Goal: Information Seeking & Learning: Learn about a topic

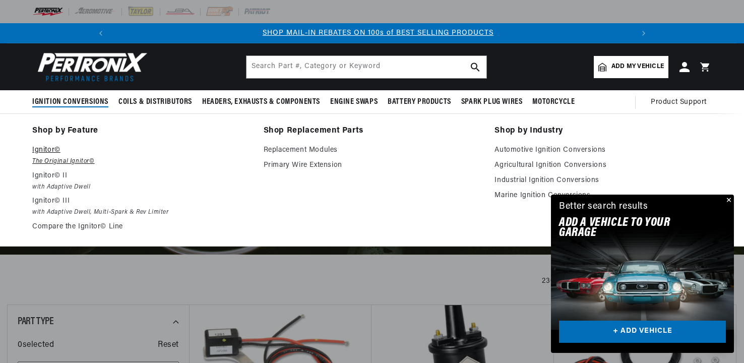
click at [46, 148] on p "Ignitor©" at bounding box center [140, 150] width 217 height 12
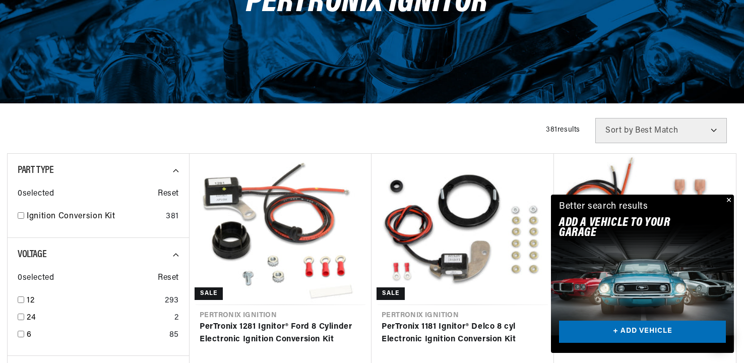
scroll to position [0, 1077]
click at [635, 331] on link "+ ADD VEHICLE" at bounding box center [642, 332] width 167 height 23
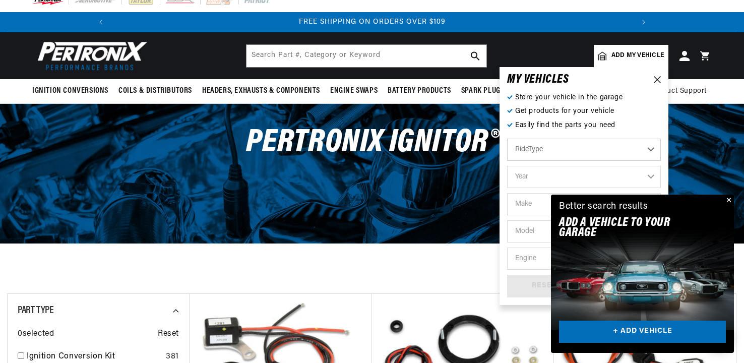
scroll to position [0, 0]
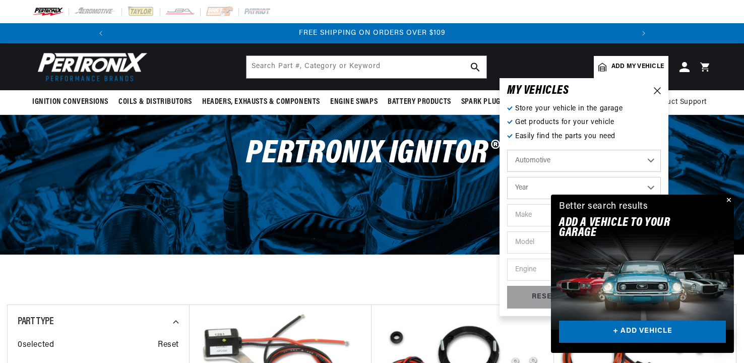
click at [650, 160] on select "Automotive Agricultural Industrial Marine Motorcycle" at bounding box center [584, 161] width 154 height 22
click at [507, 150] on select "Automotive Agricultural Industrial Marine Motorcycle" at bounding box center [584, 161] width 154 height 22
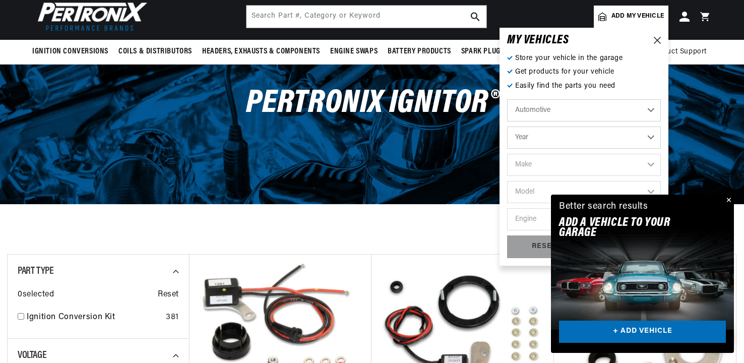
click at [650, 134] on select "Year 2022 2021 2020 2019 2018 2017 2016 2015 2014 2013 2012 2011 2010 2009 2008…" at bounding box center [584, 137] width 154 height 22
select select "1979"
click at [507, 126] on select "Year 2022 2021 2020 2019 2018 2017 2016 2015 2014 2013 2012 2011 2010 2009 2008…" at bounding box center [584, 137] width 154 height 22
select select "1979"
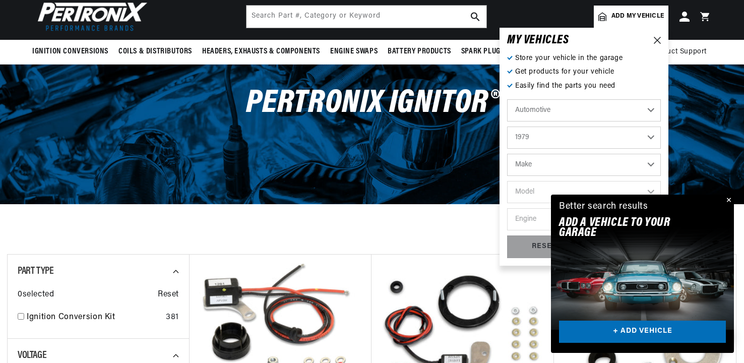
click at [652, 160] on select "Make Alfa Romeo American Motors Audi Avanti BMW Buick Cadillac Checker Chevrole…" at bounding box center [584, 165] width 154 height 22
select select "Pontiac"
click at [507, 154] on select "Make Alfa Romeo American Motors Audi Avanti BMW Buick Cadillac Checker Chevrole…" at bounding box center [584, 165] width 154 height 22
select select "Pontiac"
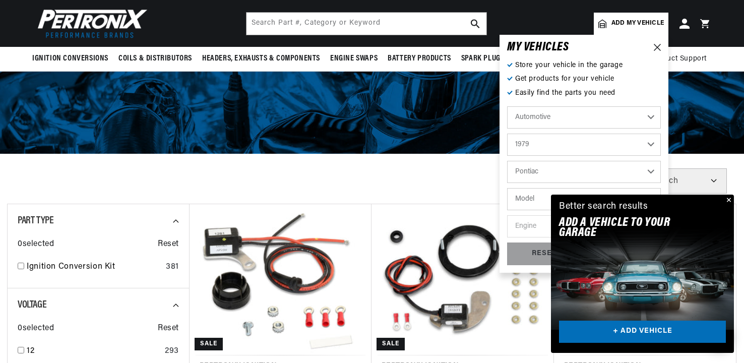
scroll to position [0, 0]
click at [731, 199] on button "Close" at bounding box center [728, 201] width 12 height 12
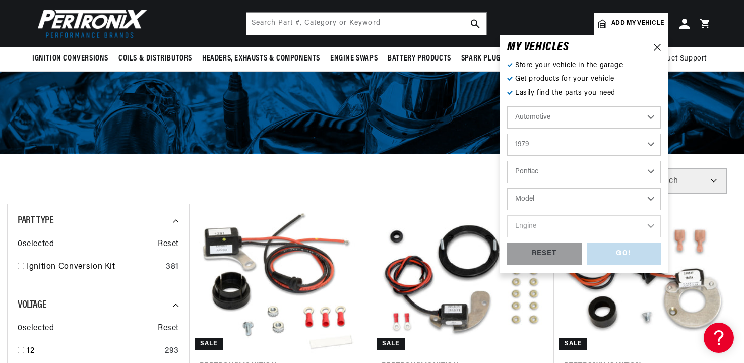
click at [651, 196] on select "Model Bonneville Catalina Firebird Grand Am Grand LeMans Grand Prix Laurentian …" at bounding box center [584, 199] width 154 height 22
select select "Firebird"
click at [507, 188] on select "Model Bonneville Catalina Firebird Grand Am Grand LeMans Grand Prix Laurentian …" at bounding box center [584, 199] width 154 height 22
select select "Firebird"
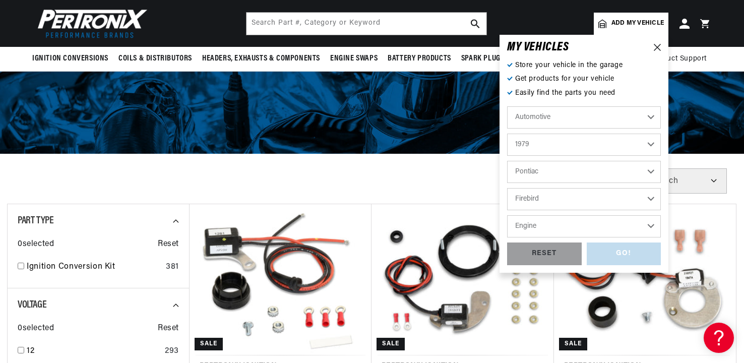
click at [650, 224] on select "Engine 4.3L 4.4L 4.9L 5.0L 5.7L 6.6L 7.5L" at bounding box center [584, 226] width 154 height 22
select select "6.6L"
click at [507, 215] on select "Engine 4.3L 4.4L 4.9L 5.0L 5.7L 6.6L 7.5L" at bounding box center [584, 226] width 154 height 22
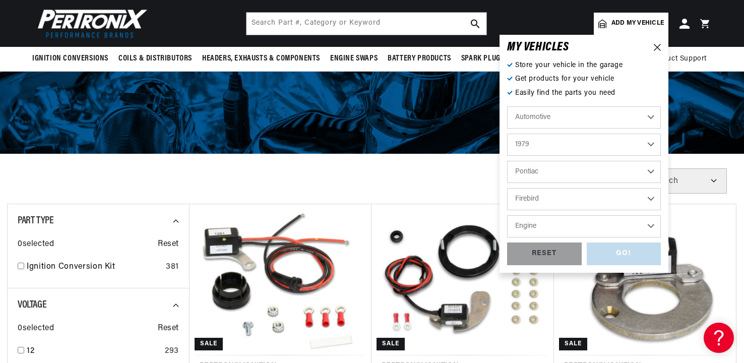
select select "6.6L"
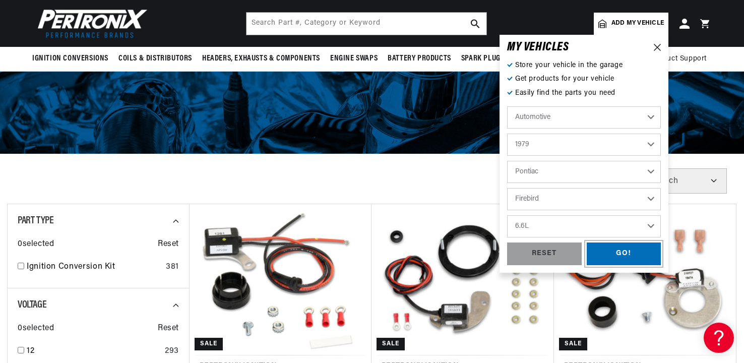
click at [620, 246] on div "GO!" at bounding box center [624, 253] width 75 height 23
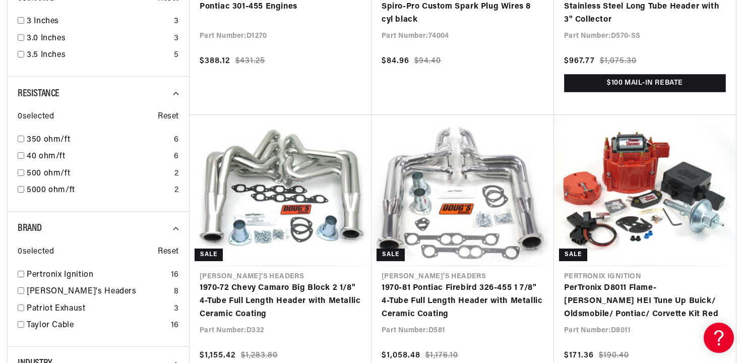
scroll to position [0, 1077]
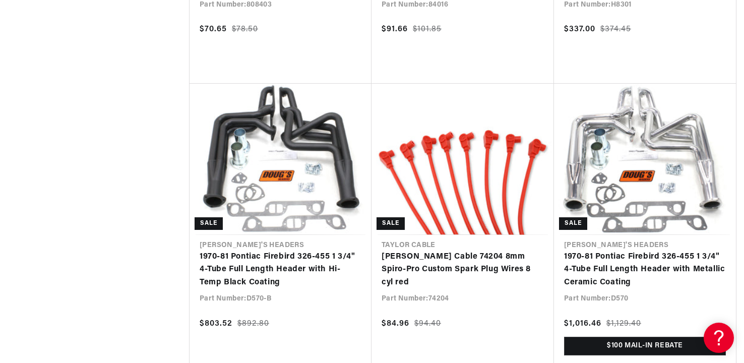
scroll to position [0, 539]
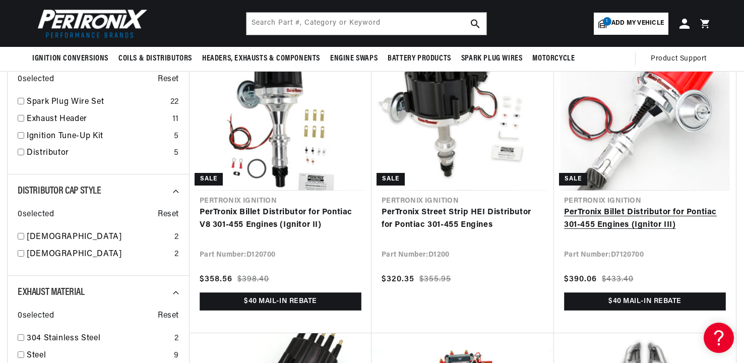
click at [642, 215] on link "PerTronix Billet Distributor for Pontiac 301-455 Engines (Ignitor III)" at bounding box center [645, 219] width 162 height 26
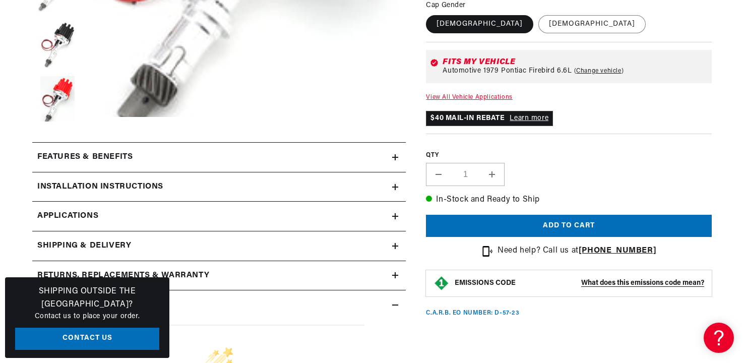
scroll to position [0, 1077]
click at [86, 147] on summary "Features & Benefits" at bounding box center [218, 157] width 373 height 29
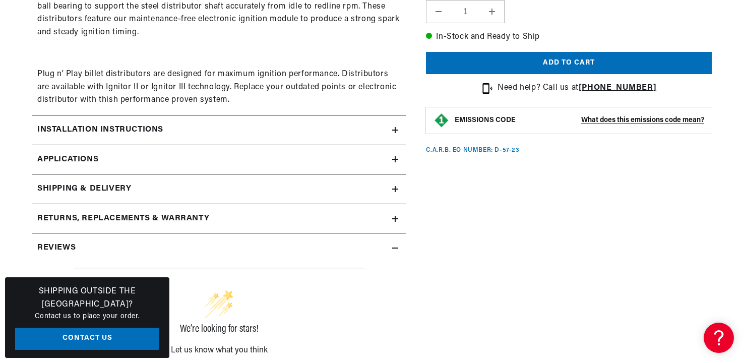
scroll to position [706, 0]
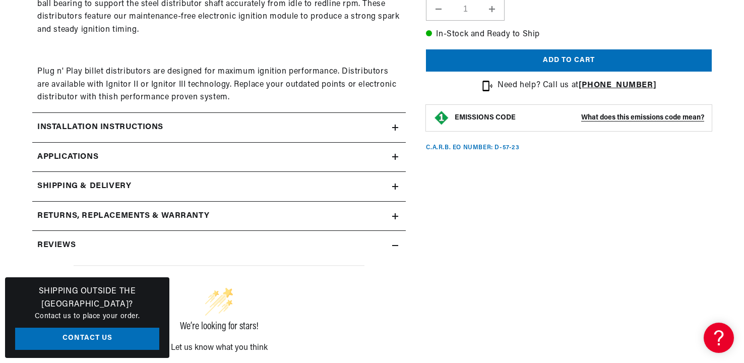
click at [368, 123] on div "Installation instructions" at bounding box center [212, 127] width 360 height 13
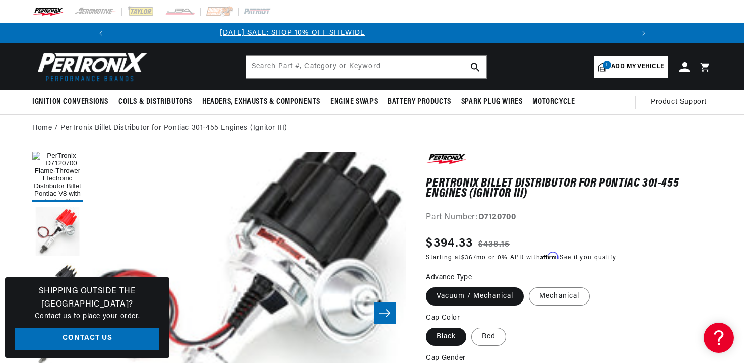
scroll to position [0, 0]
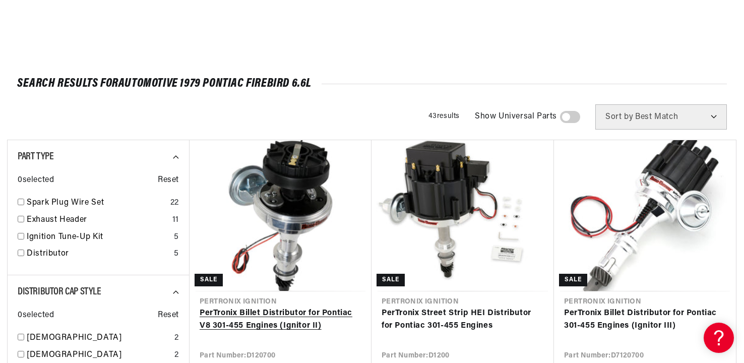
scroll to position [0, 539]
click at [281, 307] on link "PerTronix Billet Distributor for Pontiac V8 301-455 Engines (Ignitor II)" at bounding box center [281, 320] width 162 height 26
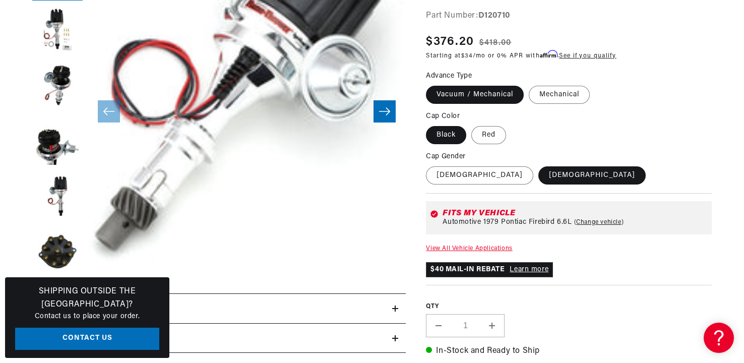
scroll to position [302, 0]
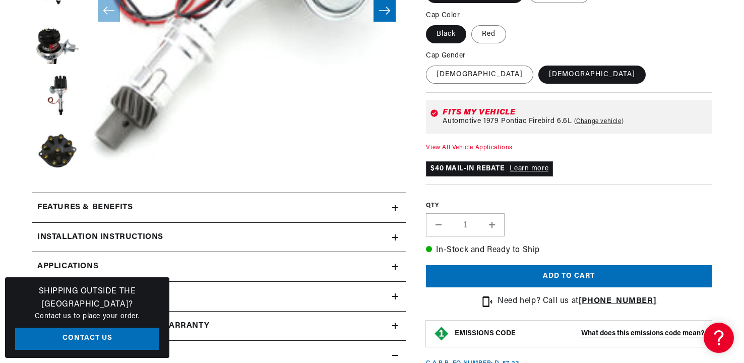
click at [118, 204] on h2 "Features & Benefits" at bounding box center [84, 207] width 95 height 13
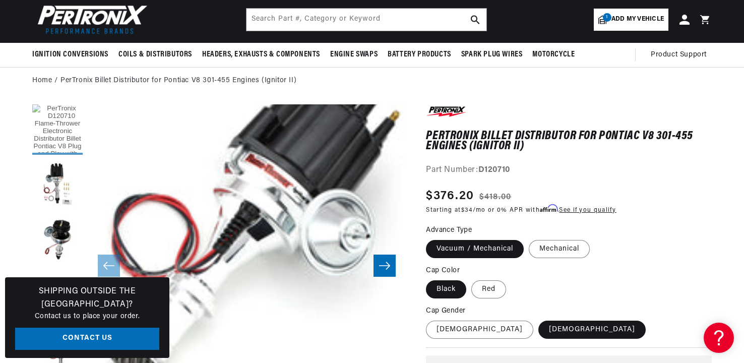
scroll to position [0, 0]
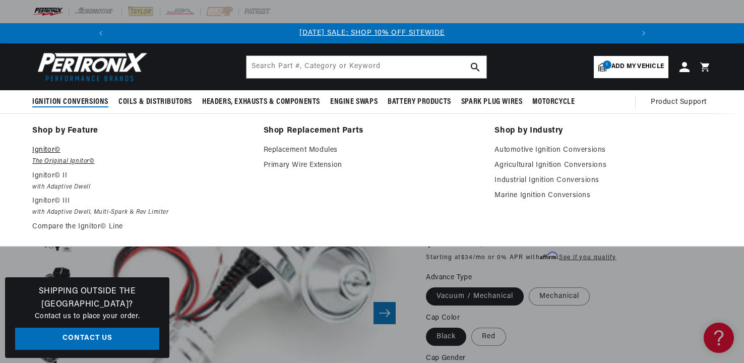
click at [49, 149] on p "Ignitor©" at bounding box center [140, 150] width 217 height 12
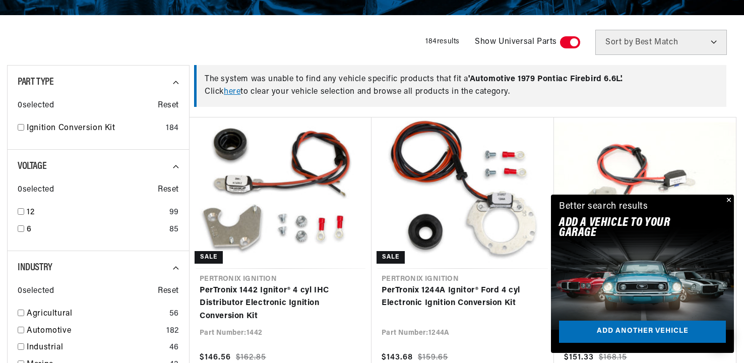
scroll to position [302, 0]
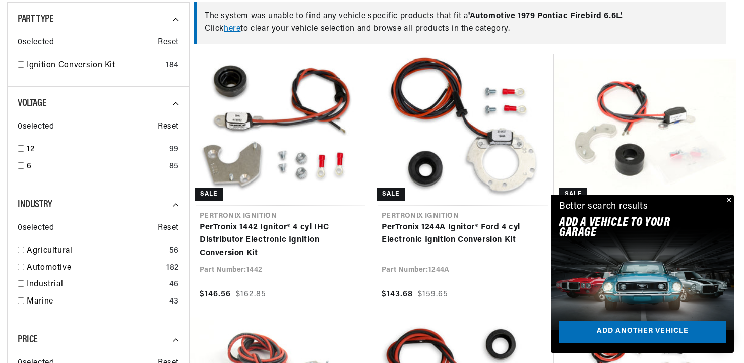
click at [728, 196] on button "Close" at bounding box center [728, 201] width 12 height 12
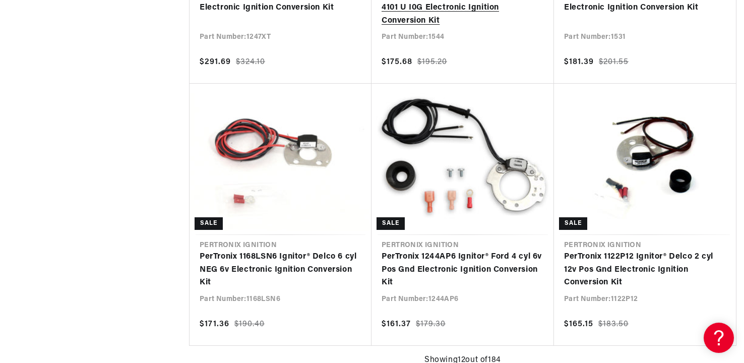
scroll to position [0, 1077]
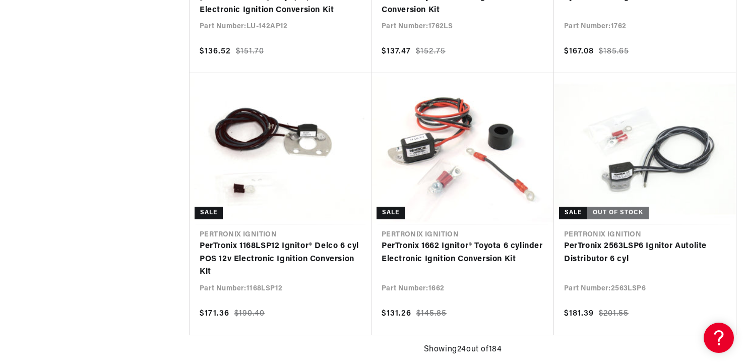
scroll to position [0, 539]
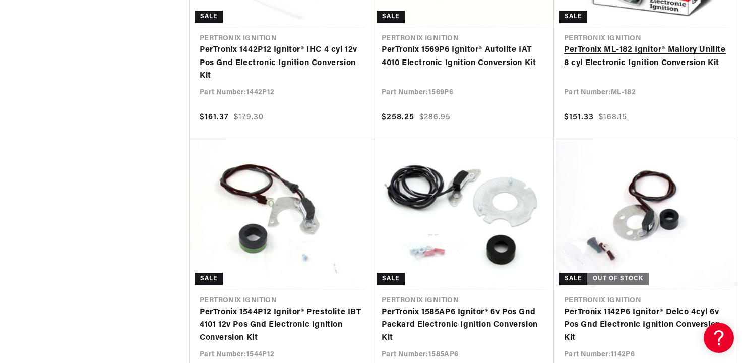
scroll to position [4989, 0]
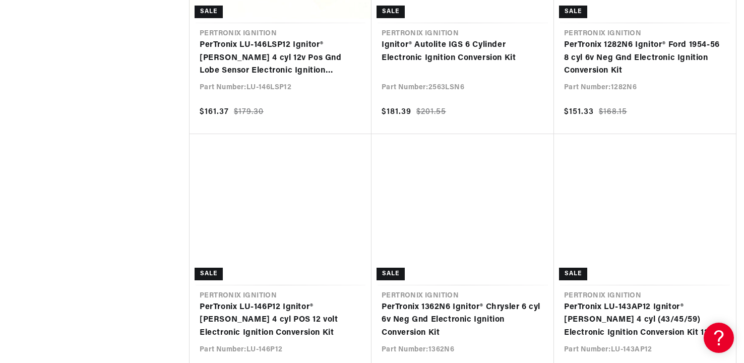
scroll to position [6249, 0]
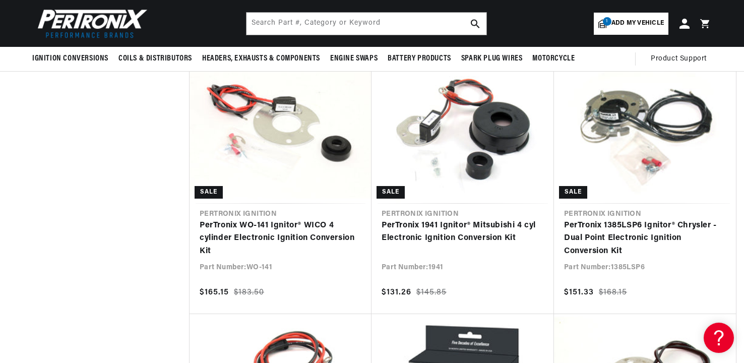
scroll to position [3981, 0]
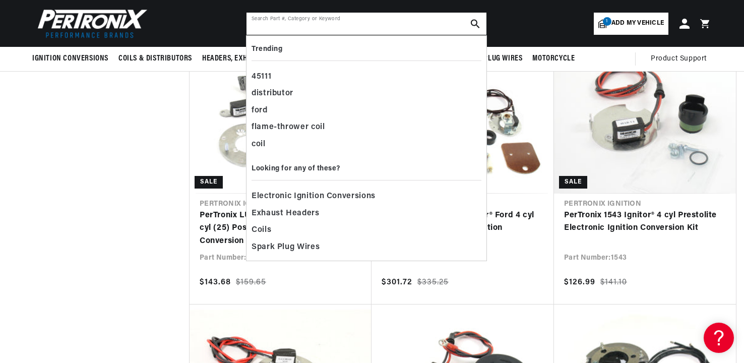
click at [293, 25] on input "text" at bounding box center [366, 24] width 240 height 22
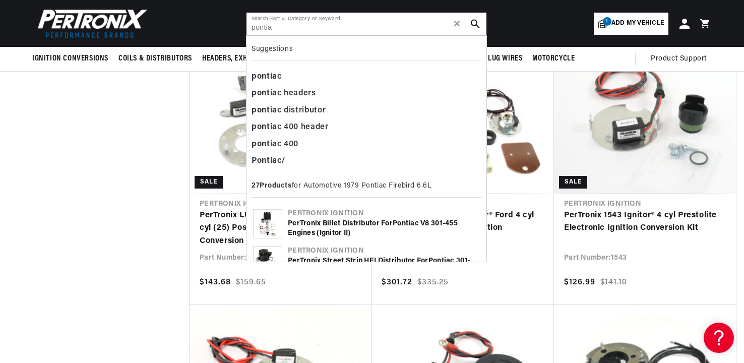
scroll to position [0, 1]
type input "pontiac"
click at [261, 75] on b "pontiac" at bounding box center [266, 77] width 30 height 8
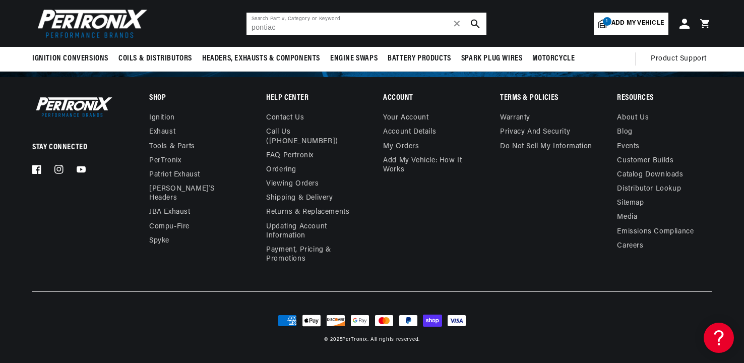
scroll to position [2054, 0]
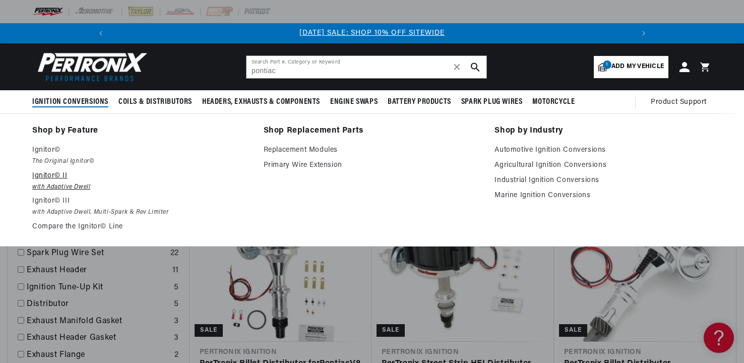
click at [59, 182] on em "with Adaptive Dwell" at bounding box center [140, 187] width 217 height 11
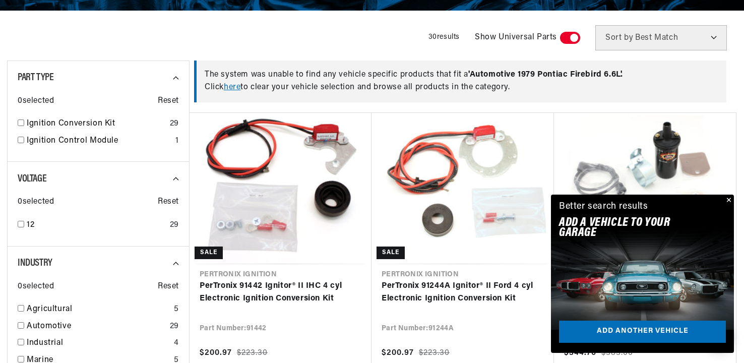
scroll to position [252, 0]
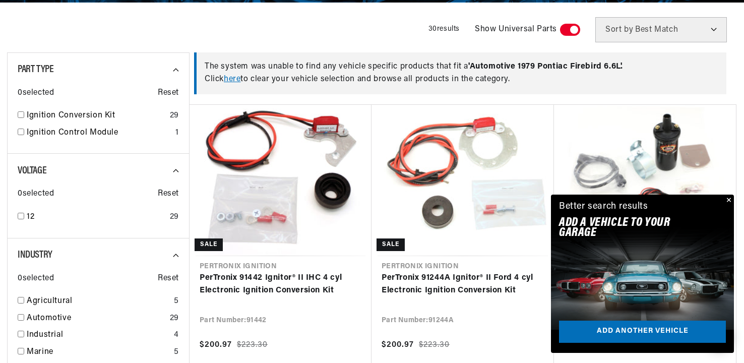
click at [727, 197] on button "Close" at bounding box center [728, 201] width 12 height 12
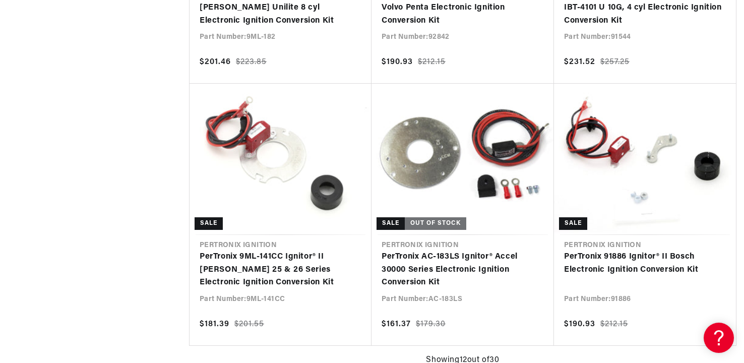
scroll to position [0, 539]
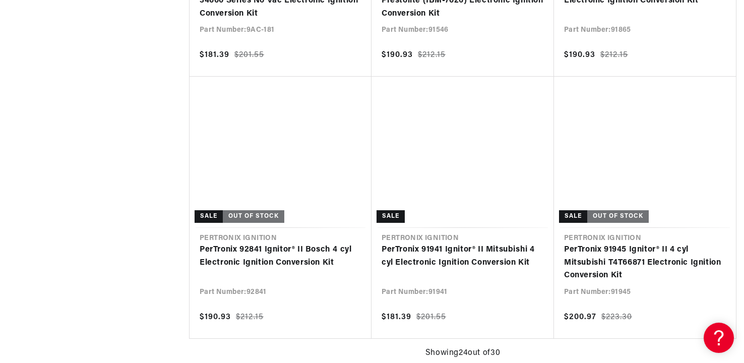
scroll to position [2117, 0]
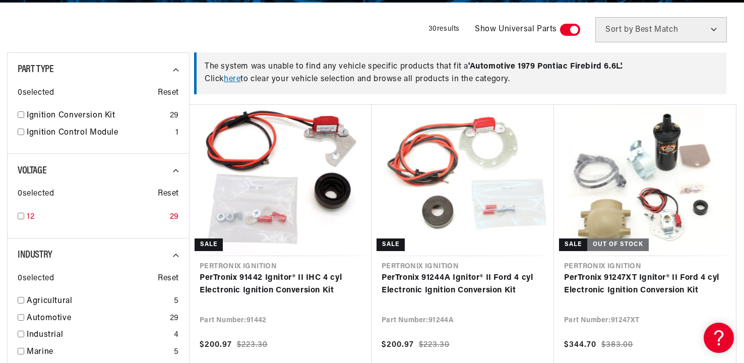
click at [22, 216] on input "checkbox" at bounding box center [21, 216] width 7 height 7
checkbox input "true"
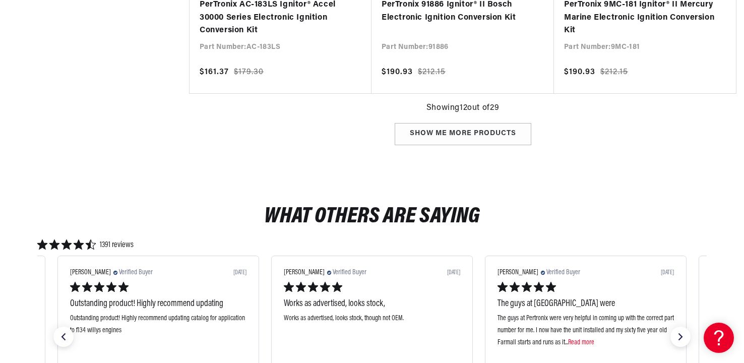
scroll to position [0, 539]
click at [480, 132] on div "Show me more products" at bounding box center [463, 134] width 137 height 23
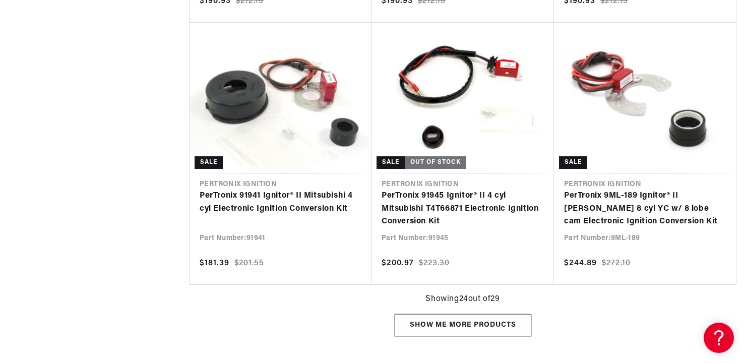
click at [447, 318] on div "Show me more products" at bounding box center [463, 325] width 137 height 23
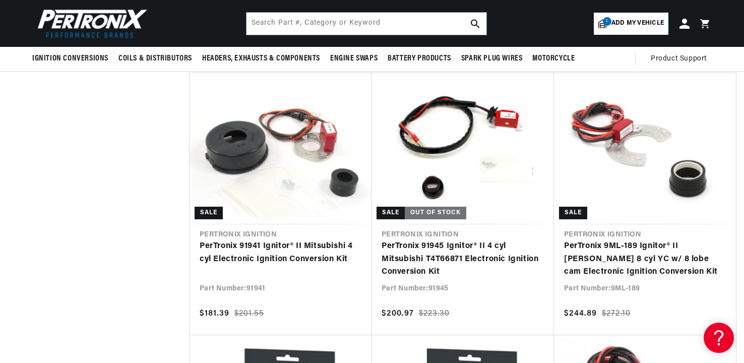
scroll to position [2016, 0]
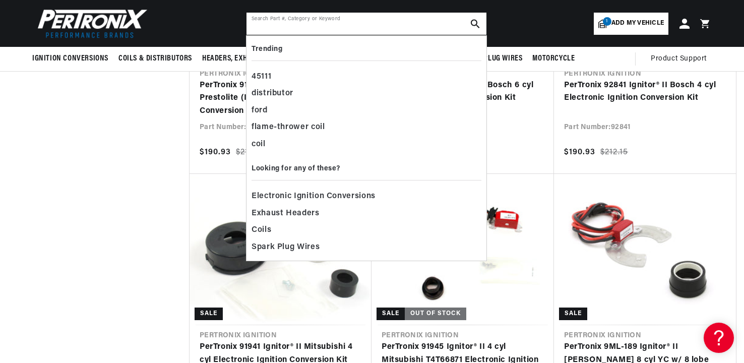
click at [303, 20] on input "text" at bounding box center [366, 24] width 240 height 22
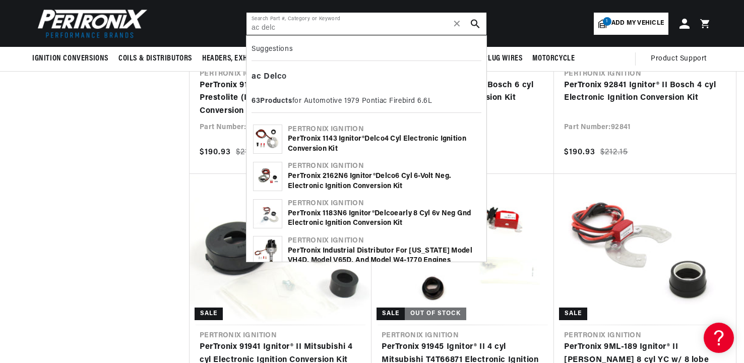
type input "ac delco"
